Goal: Obtain resource: Obtain resource

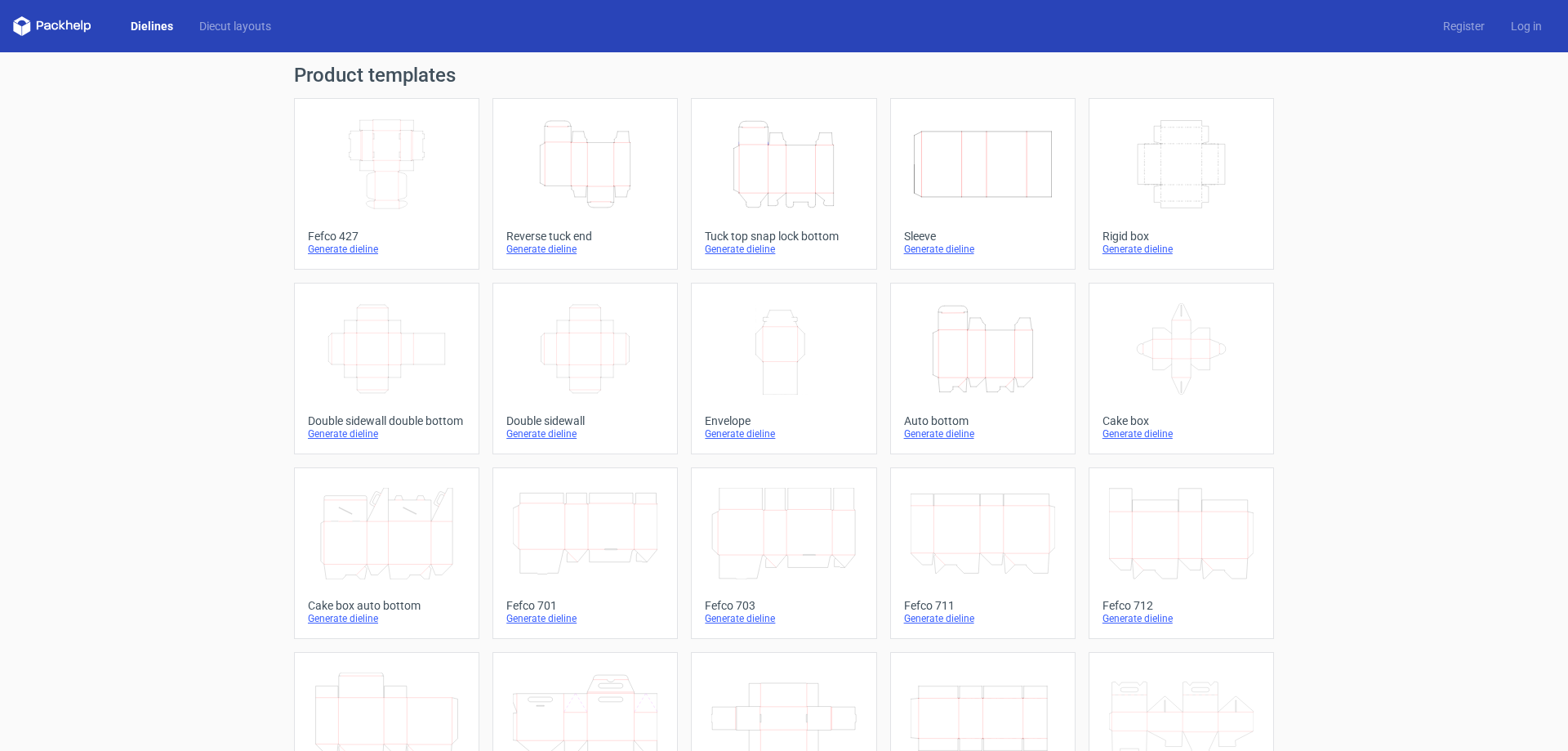
click at [613, 166] on icon "Height Depth Width" at bounding box center [585, 163] width 145 height 91
